Goal: Find contact information: Find contact information

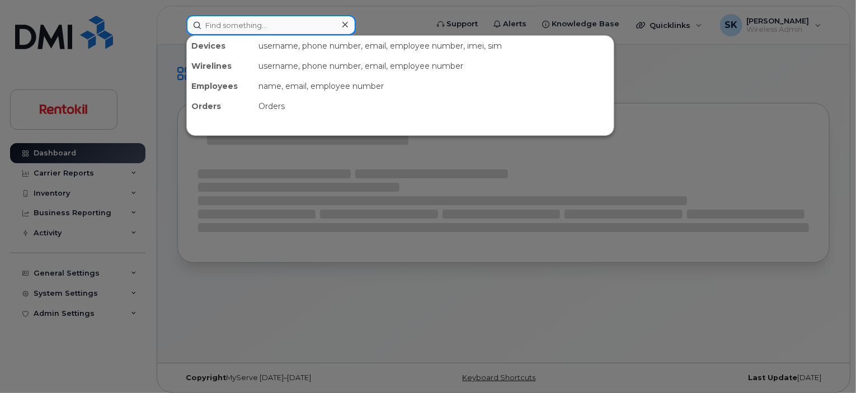
click at [262, 22] on input at bounding box center [271, 25] width 170 height 20
paste input "4706686555"
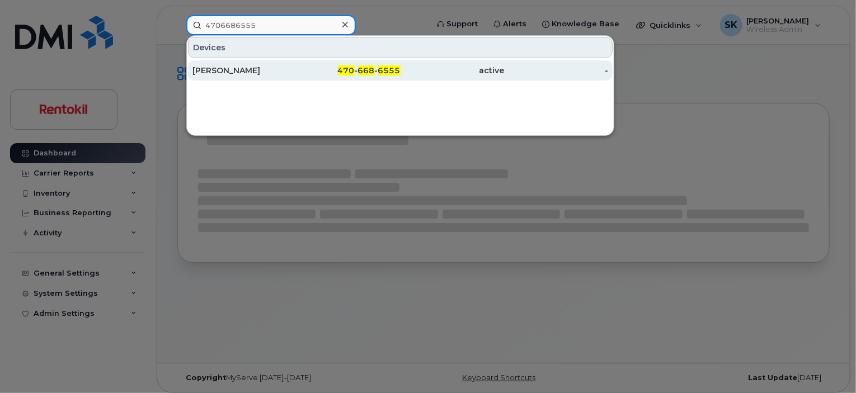
type input "4706686555"
click at [236, 72] on div "SHEILA WRIGHT" at bounding box center [244, 70] width 104 height 11
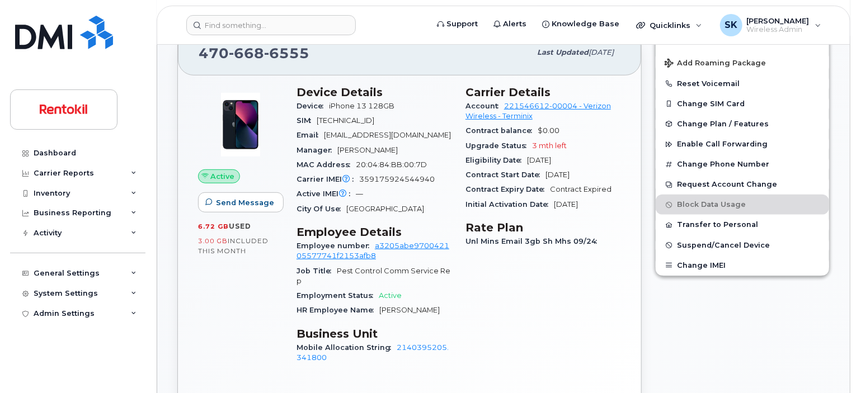
scroll to position [224, 0]
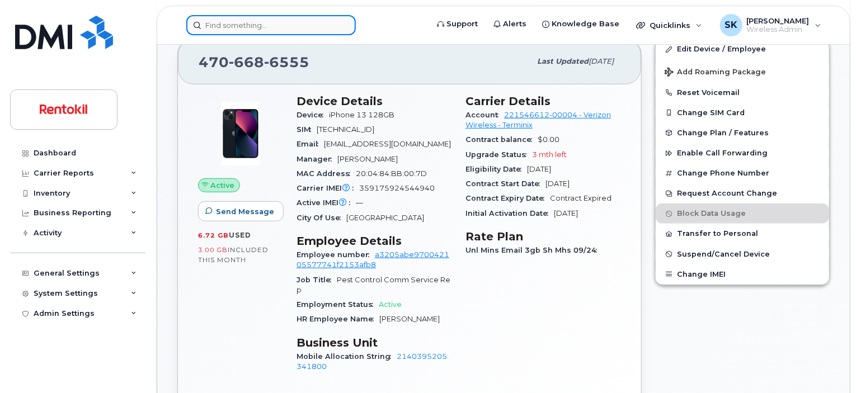
click at [235, 29] on input at bounding box center [271, 25] width 170 height 20
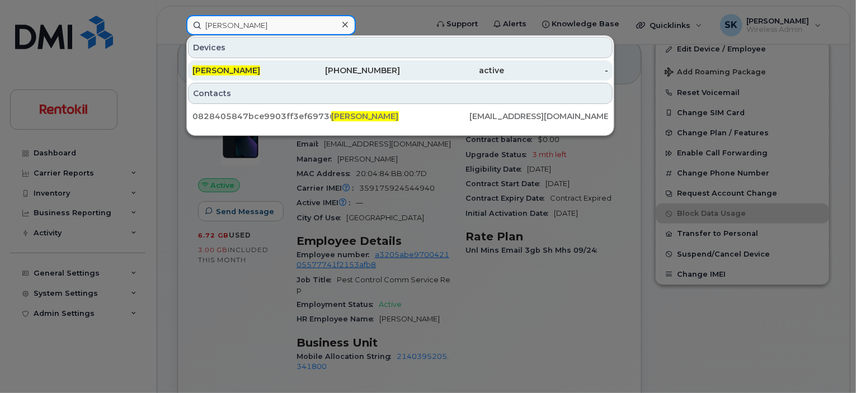
type input "[PERSON_NAME]"
click at [252, 74] on span "[PERSON_NAME]" at bounding box center [226, 70] width 68 height 10
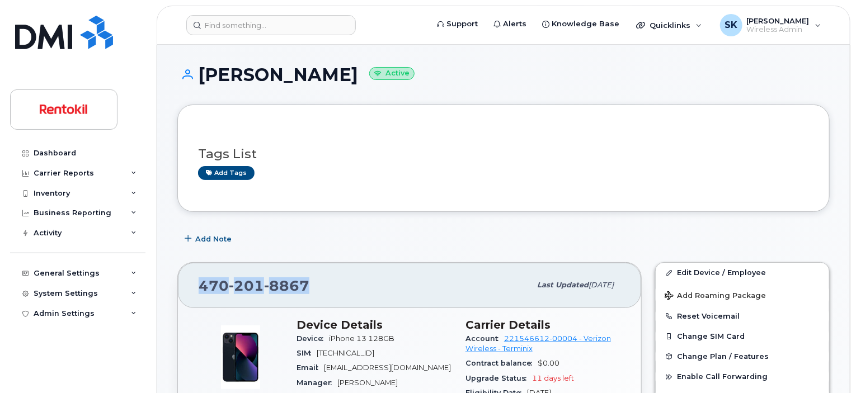
drag, startPoint x: 320, startPoint y: 291, endPoint x: 187, endPoint y: 276, distance: 133.4
click at [187, 276] on div "[PHONE_NUMBER] Last updated [DATE]" at bounding box center [409, 285] width 463 height 45
copy span "[PHONE_NUMBER]"
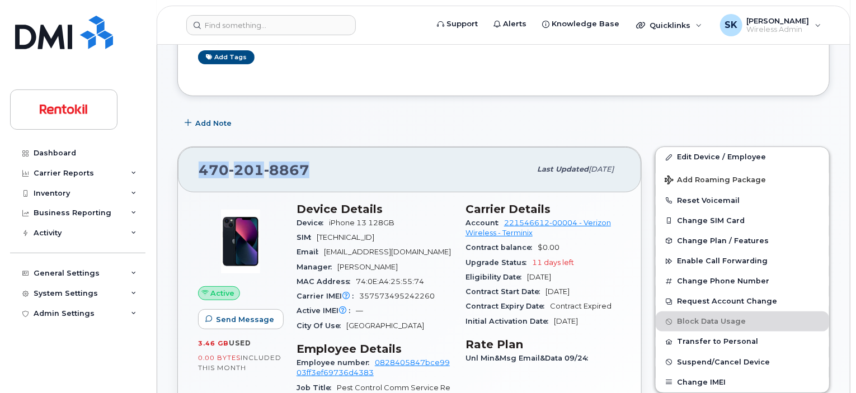
scroll to position [112, 0]
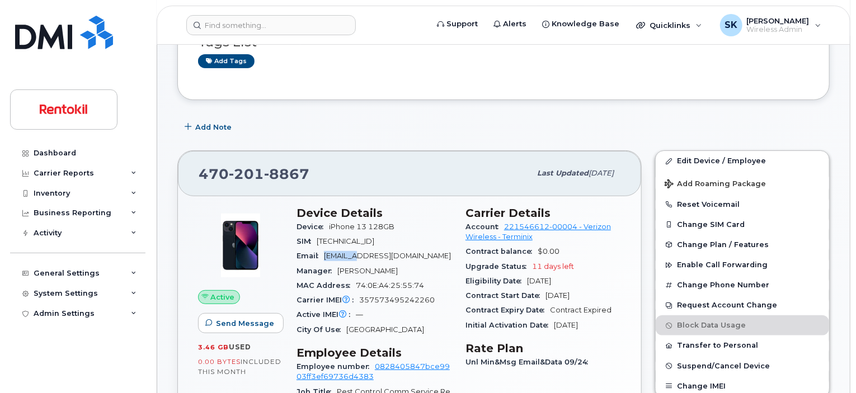
drag, startPoint x: 325, startPoint y: 257, endPoint x: 359, endPoint y: 257, distance: 34.1
click at [359, 257] on span "[EMAIL_ADDRESS][DOMAIN_NAME]" at bounding box center [387, 256] width 127 height 8
copy span "ksimpson"
